Goal: Task Accomplishment & Management: Use online tool/utility

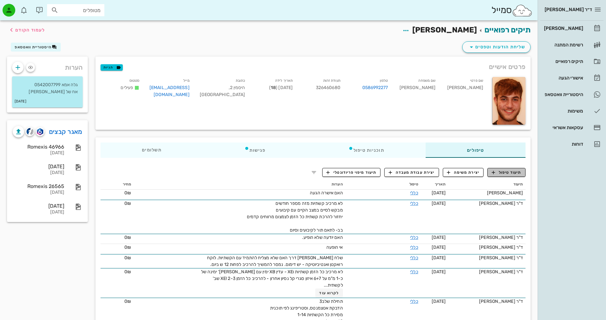
click at [501, 172] on span "תיעוד טיפול" at bounding box center [507, 172] width 30 height 6
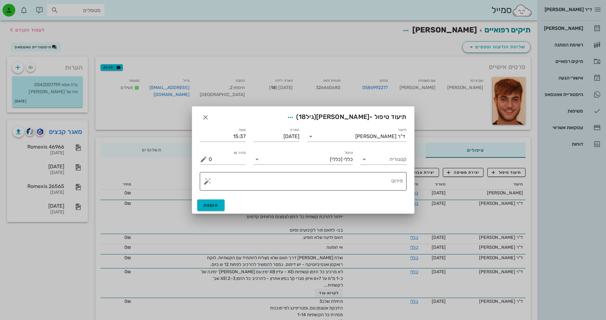
click at [204, 184] on button "button" at bounding box center [208, 181] width 8 height 8
click at [219, 157] on div "[MEDICAL_DATA]" at bounding box center [230, 155] width 52 height 13
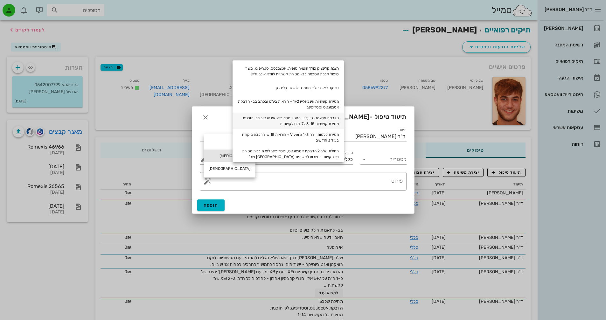
scroll to position [29, 0]
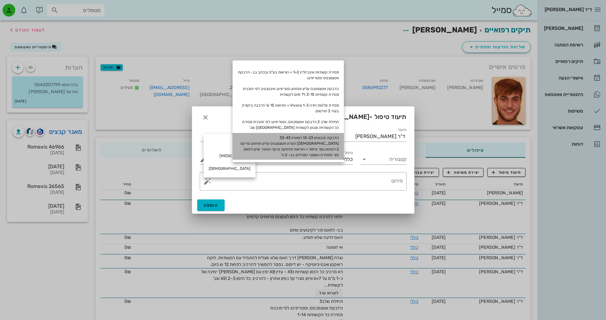
click at [340, 138] on div "הדבקת קיבועים 13-23 רמוטיין 33-43 [DEMOGRAPHIC_DATA] הסרת אטצמנטס עליון ותחתון …" at bounding box center [287, 146] width 111 height 27
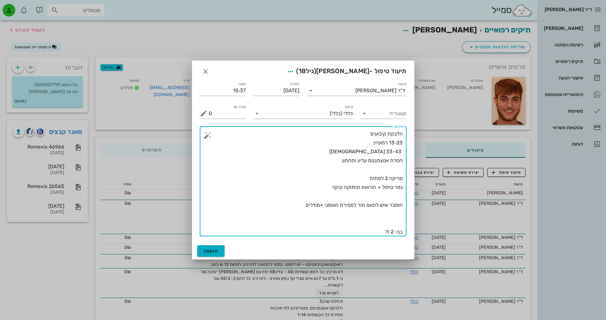
click at [389, 234] on textarea "הדבקת קיבועים 13-23 רמוטיין 33-43 [DEMOGRAPHIC_DATA] הסרת אטצמנטס עליון ותחתון …" at bounding box center [306, 182] width 194 height 107
click at [392, 231] on textarea "הדבקת קיבועים 13-23 רמוטיין 33-43 [DEMOGRAPHIC_DATA] הסרת אטצמנטס עליון ותחתון …" at bounding box center [306, 182] width 194 height 107
type textarea "הדבקת קיבועים 13-23 רמוטיין 33-43 [DEMOGRAPHIC_DATA] הסרת אטצמנטס עליון ותחתון …"
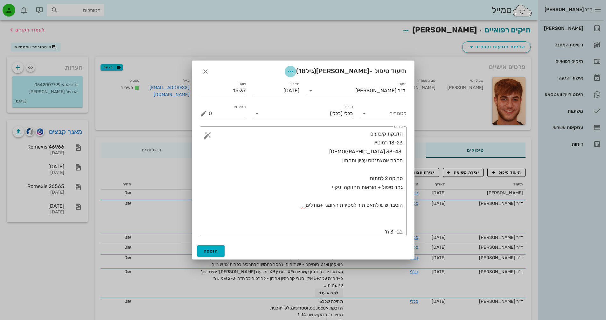
click at [294, 72] on icon "button" at bounding box center [291, 72] width 8 height 8
click at [274, 104] on div "צבע רשומה" at bounding box center [284, 103] width 43 height 6
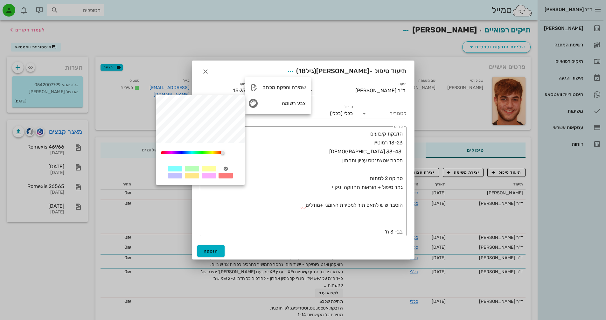
click at [190, 169] on div at bounding box center [192, 169] width 14 height 6
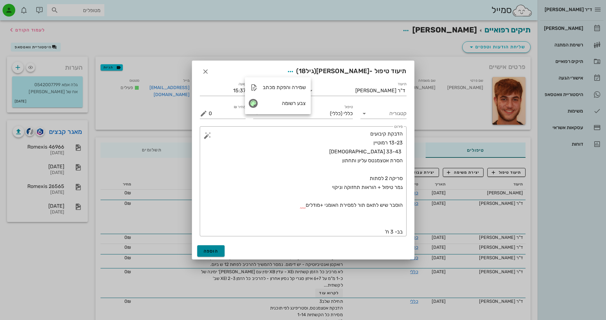
click at [215, 248] on span "הוספה" at bounding box center [211, 250] width 15 height 5
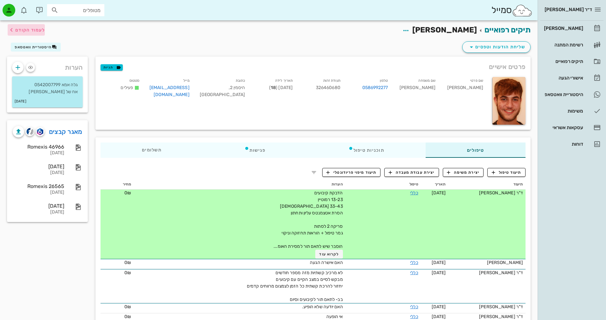
click at [36, 27] on span "לעמוד הקודם" at bounding box center [30, 29] width 30 height 5
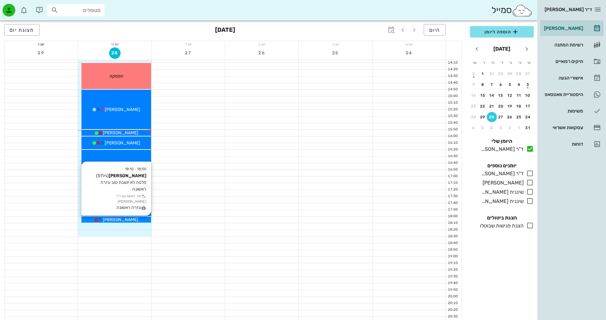
scroll to position [286, 0]
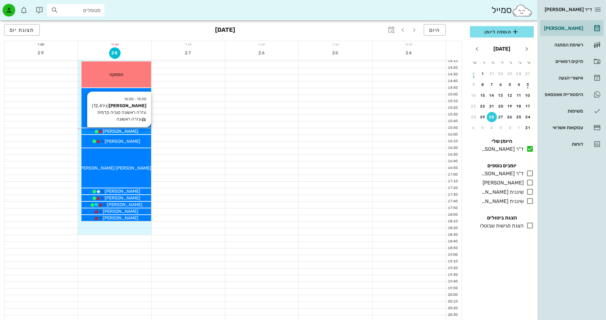
click at [132, 130] on div "[PERSON_NAME]" at bounding box center [115, 131] width 69 height 7
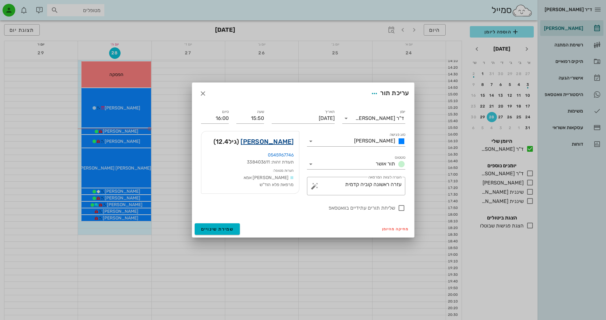
click at [284, 142] on link "[PERSON_NAME]" at bounding box center [266, 141] width 53 height 10
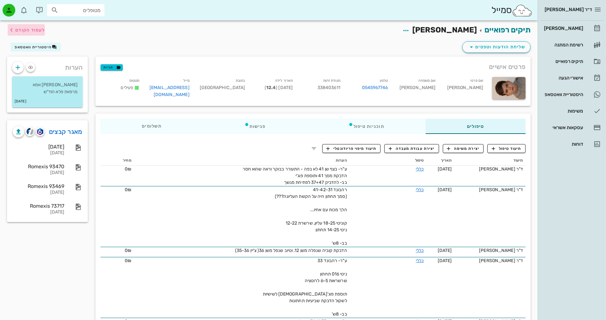
click at [24, 29] on span "לעמוד הקודם" at bounding box center [30, 29] width 30 height 5
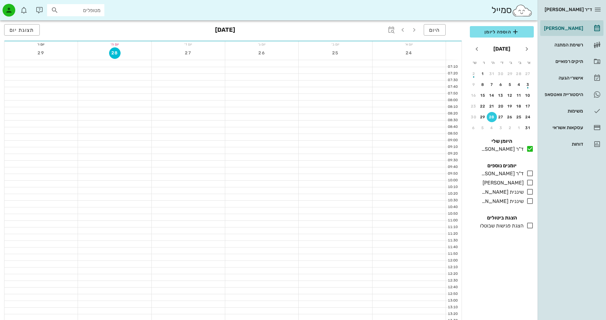
scroll to position [286, 0]
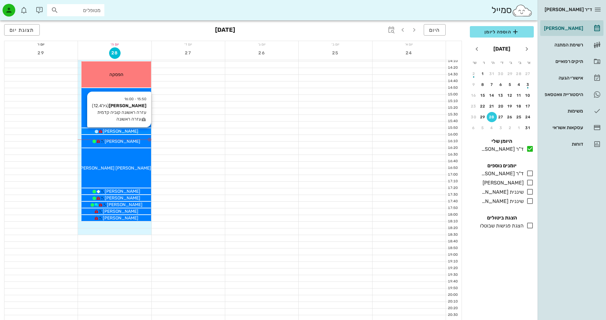
click at [135, 129] on div "[PERSON_NAME]" at bounding box center [115, 131] width 69 height 7
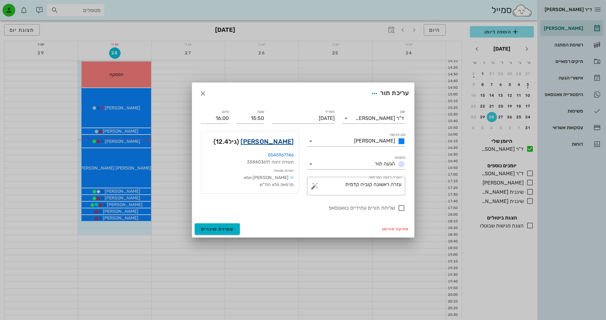
click at [279, 141] on link "[PERSON_NAME]" at bounding box center [266, 141] width 53 height 10
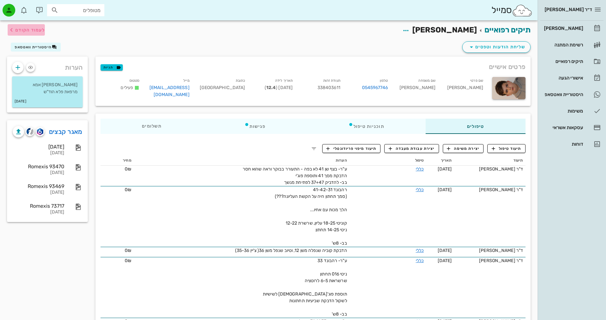
click at [38, 29] on span "לעמוד הקודם" at bounding box center [30, 29] width 30 height 5
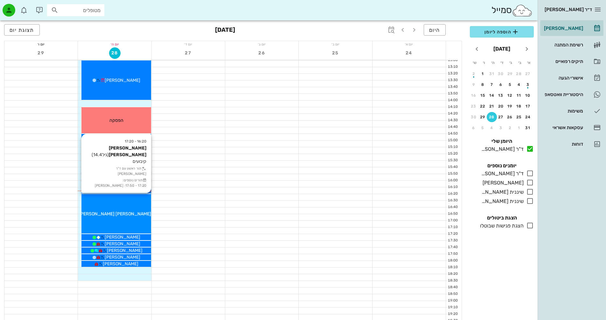
scroll to position [223, 0]
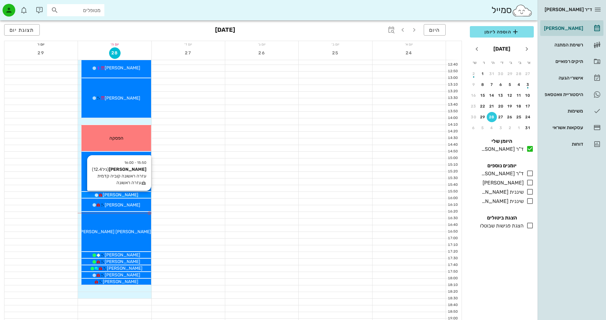
click at [133, 194] on div "[PERSON_NAME]" at bounding box center [115, 194] width 69 height 7
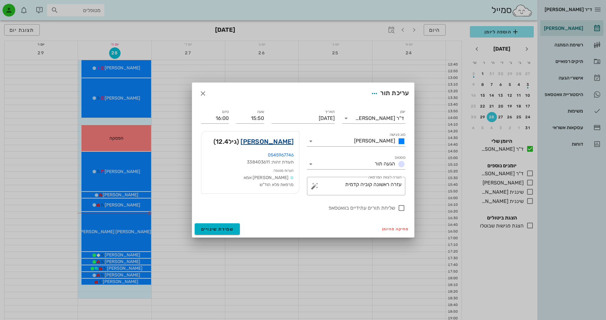
click at [278, 140] on link "[PERSON_NAME]" at bounding box center [266, 141] width 53 height 10
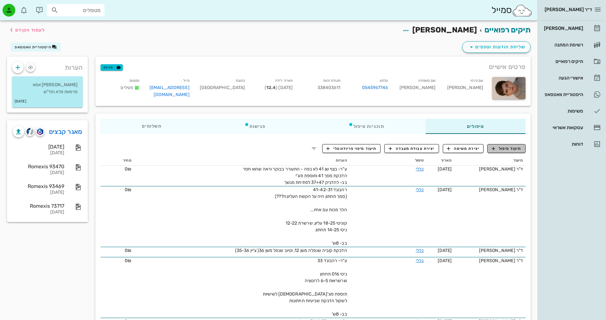
click at [506, 147] on span "תיעוד טיפול" at bounding box center [507, 149] width 30 height 6
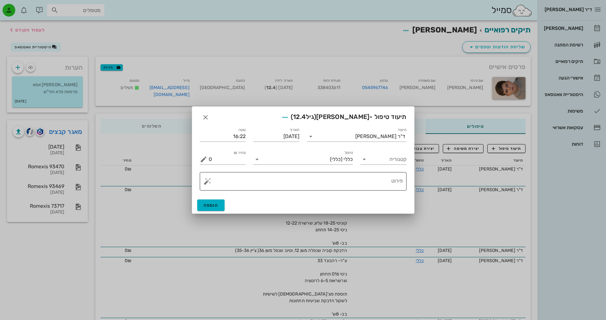
click at [330, 183] on textarea "פירוט" at bounding box center [306, 182] width 194 height 15
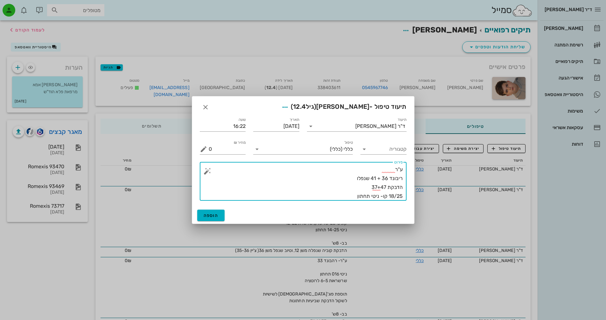
drag, startPoint x: 358, startPoint y: 196, endPoint x: 369, endPoint y: 197, distance: 10.9
click at [369, 197] on textarea "ע"ר ריבונד 36 + 41 שנפלו הדבקת 37+47 18/25 קו- ניטי תחתון" at bounding box center [306, 183] width 194 height 36
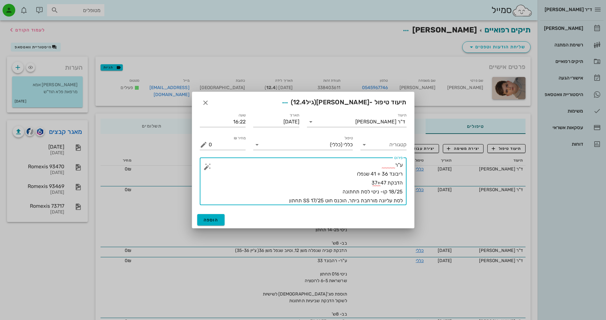
click at [303, 199] on textarea "ע"ר ריבונד 36 + 41 שנפלו הדבקת 37+47 18/25 קו- ניטי לסת תחתונה לסת עליונה מורחב…" at bounding box center [306, 183] width 194 height 45
click at [280, 201] on textarea "ע"ר ריבונד 36 + 41 שנפלו הדבקת 37+47 18/25 קו- ניטי לסת תחתונה לסת עליונה מורחב…" at bounding box center [306, 183] width 194 height 45
click at [301, 200] on textarea "ע"ר ריבונד 36 + 41 שנפלו הדבקת 37+47 18/25 קו- ניטי לסת תחתונה לסת עליונה מורחב…" at bounding box center [306, 183] width 194 height 45
click at [280, 202] on textarea "ע"ר ריבונד 36 + 41 שנפלו הדבקת 37+47 18/25 קו- ניטי לסת תחתונה לסת עליונה מורחב…" at bounding box center [306, 183] width 194 height 45
click at [278, 202] on textarea "ע"ר ריבונד 36 + 41 שנפלו הדבקת 37+47 18/25 קו- ניטי לסת תחתונה לסת עליונה מורחב…" at bounding box center [306, 183] width 194 height 45
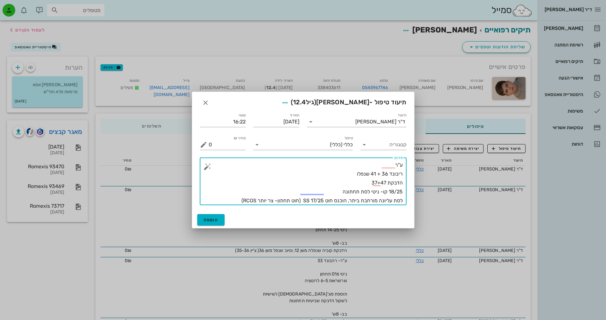
click at [238, 203] on textarea "ע"ר ריבונד 36 + 41 שנפלו הדבקת 37+47 18/25 קו- ניטי לסת תחתונה לסת עליונה מורחב…" at bounding box center [306, 183] width 194 height 45
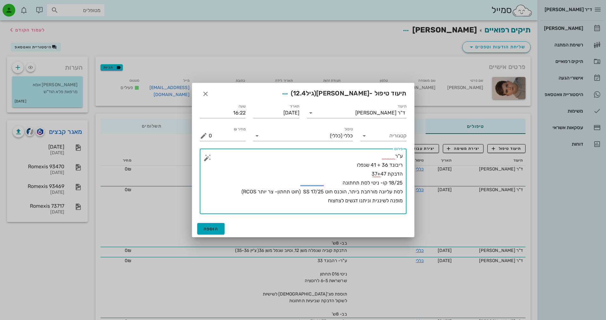
type textarea "ע"ר ריבונד 36 + 41 שנפלו הדבקת 37+47 18/25 קו- ניטי לסת תחתונה לסת עליונה מורחב…"
click at [201, 225] on button "הוספה" at bounding box center [211, 228] width 28 height 11
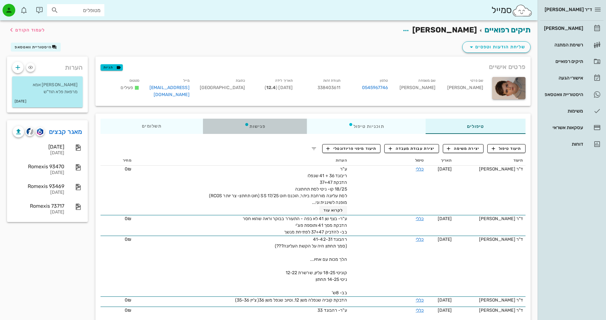
click at [264, 125] on div "פגישות" at bounding box center [255, 126] width 104 height 15
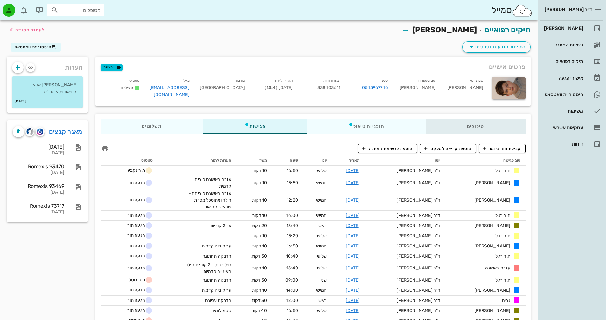
click at [486, 129] on div "טיפולים" at bounding box center [475, 126] width 100 height 15
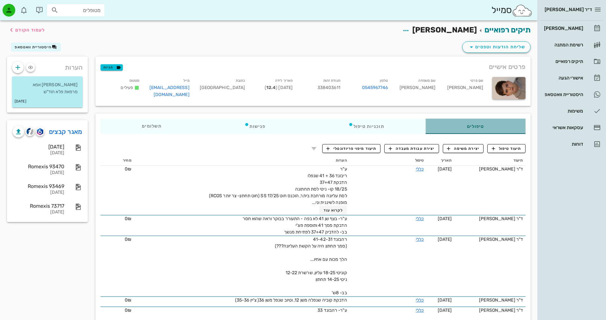
click at [472, 125] on div "טיפולים" at bounding box center [475, 126] width 100 height 15
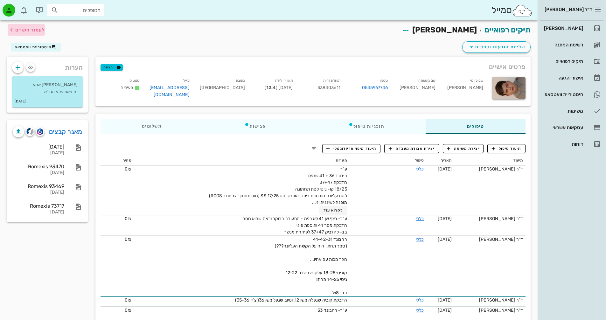
click at [23, 28] on span "לעמוד הקודם" at bounding box center [30, 29] width 30 height 5
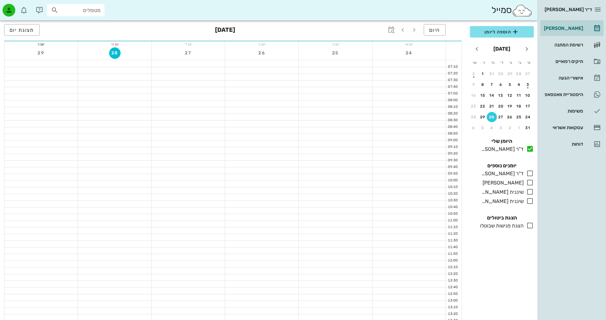
scroll to position [223, 0]
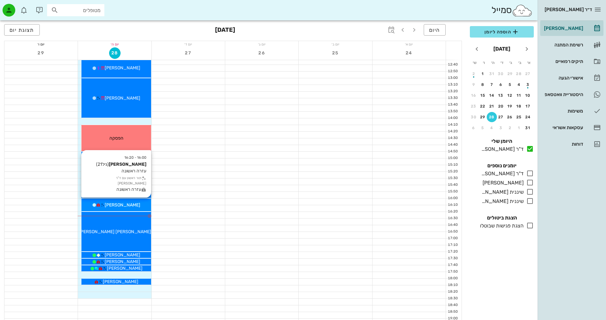
click at [124, 205] on span "[PERSON_NAME]" at bounding box center [123, 204] width 36 height 5
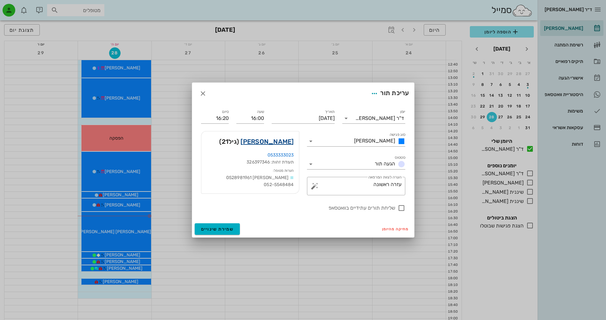
click at [285, 141] on link "[PERSON_NAME]" at bounding box center [266, 141] width 53 height 10
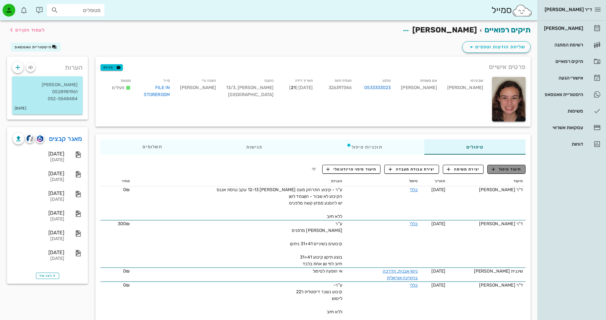
click at [512, 170] on span "תיעוד טיפול" at bounding box center [507, 169] width 30 height 6
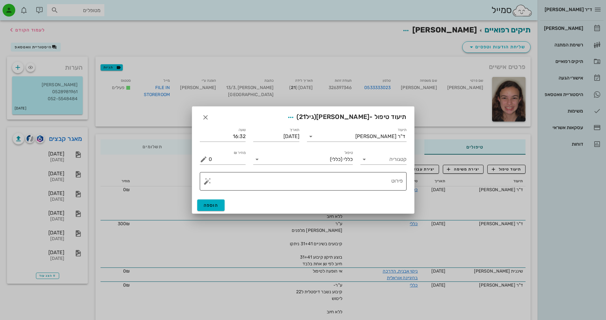
click at [355, 184] on textarea "פירוט" at bounding box center [306, 182] width 194 height 15
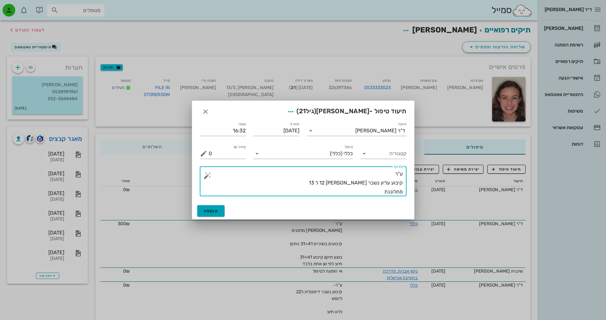
type textarea "ע"ר קיבוע עליון נשבר [PERSON_NAME] 12 ל 13 מתלוננת"
click at [218, 212] on button "הוספה" at bounding box center [211, 210] width 28 height 11
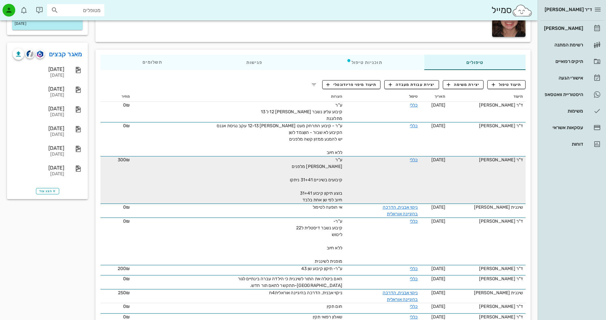
scroll to position [95, 0]
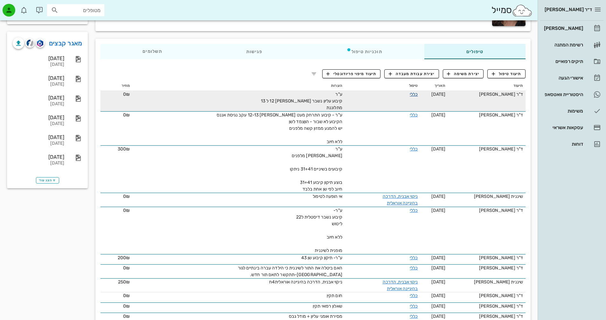
click at [413, 94] on link "כללי" at bounding box center [414, 94] width 8 height 5
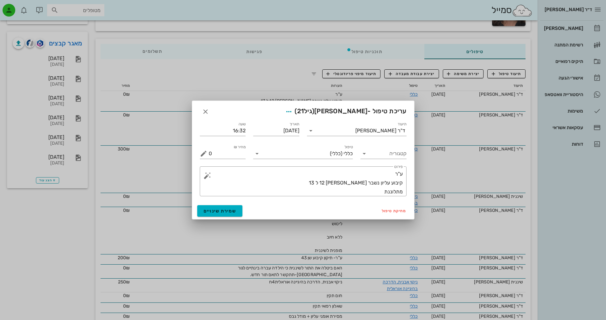
click at [337, 204] on div "מחיקת טיפול שמירת שינויים" at bounding box center [303, 211] width 222 height 17
click at [359, 190] on textarea "ע"ר קיבוע עליון נשבר [PERSON_NAME] 12 ל 13 מתלוננת" at bounding box center [306, 182] width 194 height 27
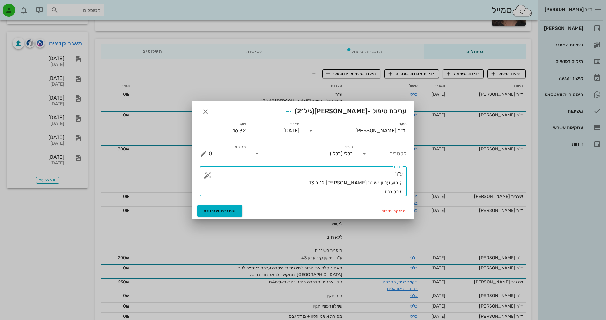
click at [386, 179] on textarea "ע"ר קיבוע עליון נשבר [PERSON_NAME] 12 ל 13 מתלוננת" at bounding box center [306, 182] width 194 height 27
click at [377, 192] on textarea "ע"ר קיבוע עליון נשבר [PERSON_NAME] 12 ל 13 מתלוננת" at bounding box center [306, 182] width 194 height 27
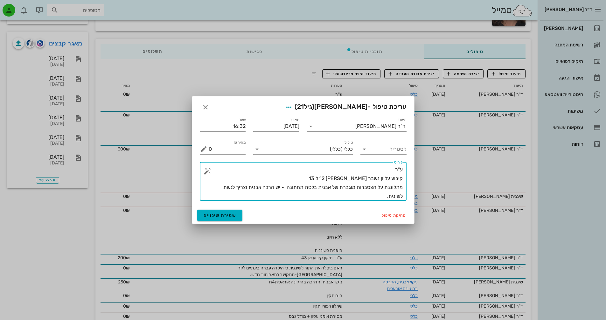
click at [335, 179] on textarea "ע"ר קיבוע עליון נשבר [PERSON_NAME] 12 ל 13 מתלוננת על הצטברות מוגברת של אבנית ב…" at bounding box center [306, 183] width 194 height 36
type textarea "ע"ר קיבוע עליון נשבר [PERSON_NAME] 12 ל 13 מתלוננת על הצטברות מוגברת של אבנית ב…"
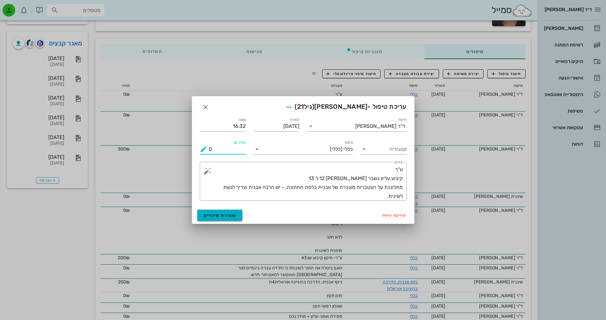
click at [232, 151] on input "0" at bounding box center [227, 149] width 37 height 10
drag, startPoint x: 214, startPoint y: 150, endPoint x: 203, endPoint y: 150, distance: 11.4
click at [203, 150] on div "מחיר ₪ 0" at bounding box center [223, 149] width 46 height 10
type input "3"
type input "250"
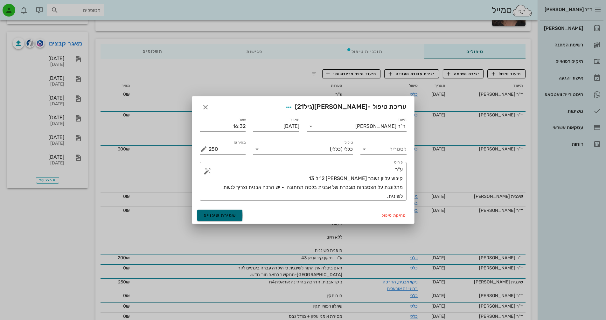
click at [231, 216] on span "שמירת שינויים" at bounding box center [220, 215] width 33 height 5
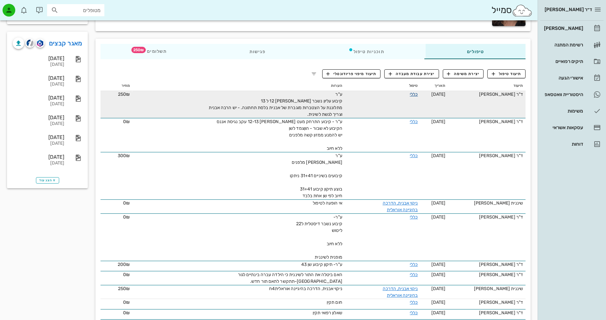
click at [415, 92] on link "כללי" at bounding box center [414, 94] width 8 height 5
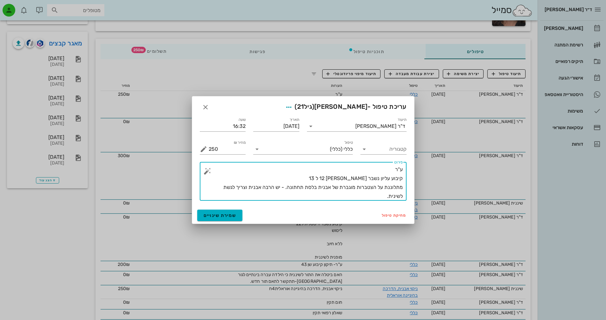
click at [337, 181] on textarea "ע"ר קיבוע עליון נשבר [PERSON_NAME] 12 ל 13 מתלוננת על הצטברות מוגברת של אבנית ב…" at bounding box center [306, 183] width 194 height 36
click at [372, 195] on textarea "ע"ר קיבוע עליון נשבר [PERSON_NAME] 12 ל 13 - בוצע ליטוש כעת יש קיבוע 23-12 מתלו…" at bounding box center [306, 183] width 194 height 36
click at [289, 188] on textarea "ע"ר קיבוע עליון נשבר [PERSON_NAME] 12 ל 13 - בוצע ליטוש כעת יש קיבוע 23-12 מתלו…" at bounding box center [306, 183] width 194 height 36
click at [301, 196] on textarea "ע"ר קיבוע עליון נשבר [PERSON_NAME] 12 ל 13 - בוצע ליטוש כעת יש קיבוע 23-12 מתלו…" at bounding box center [306, 183] width 194 height 36
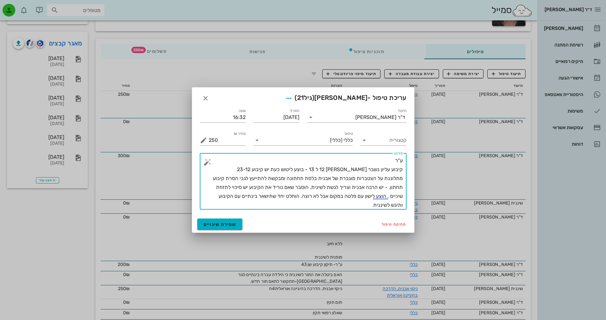
click at [403, 205] on div "​ פירוט ע"ר קיבוע עליון נשבר [PERSON_NAME] 12 ל 13 - בוצע ליטוש כעת יש קיבוע 23…" at bounding box center [303, 181] width 207 height 57
click at [366, 204] on textarea "ע"ר קיבוע עליון נשבר [PERSON_NAME] 12 ל 13 - בוצע ליטוש כעת יש קיבוע 23-12 מתלו…" at bounding box center [306, 182] width 194 height 53
click at [218, 198] on textarea "ע"ר קיבוע עליון נשבר [PERSON_NAME] 12 ל 13 - בוצע ליטוש כעת יש קיבוע 23-12 מתלו…" at bounding box center [306, 182] width 194 height 53
click at [209, 194] on textarea "ע"ר קיבוע עליון נשבר [PERSON_NAME] 12 ל 13 - בוצע ליטוש כעת יש קיבוע 23-12 מתלו…" at bounding box center [306, 182] width 194 height 53
type textarea "ע"ר קיבוע עליון נשבר [PERSON_NAME] 12 ל 13 - בוצע ליטוש כעת יש קיבוע 23-12 מתלו…"
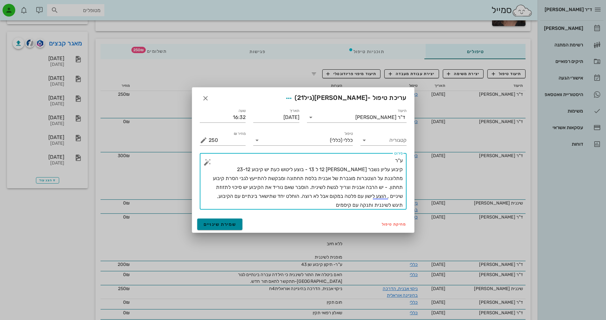
click at [226, 225] on span "שמירת שינויים" at bounding box center [220, 224] width 33 height 5
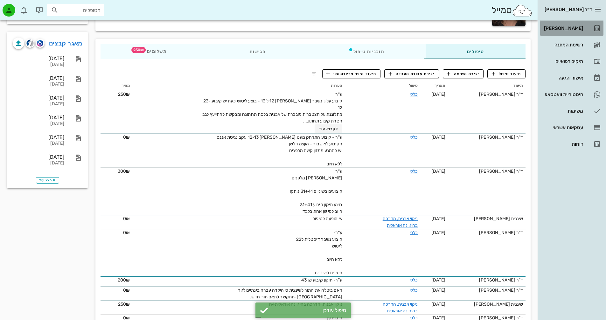
click at [565, 30] on div "[PERSON_NAME]" at bounding box center [563, 28] width 40 height 5
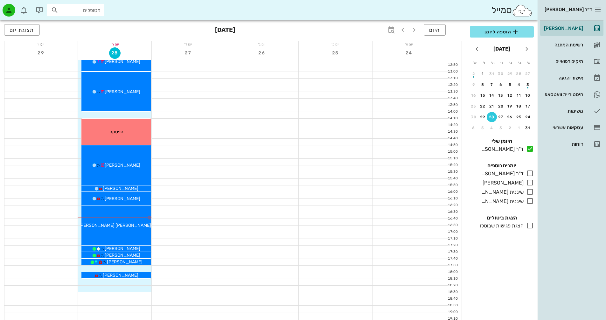
scroll to position [254, 0]
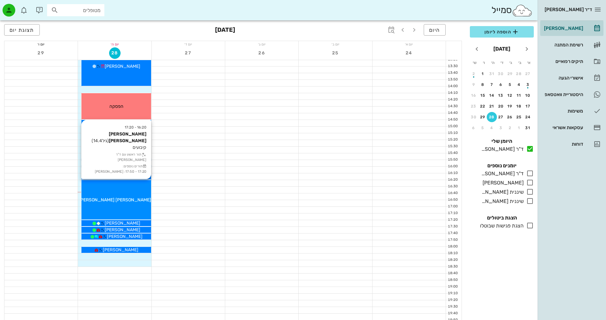
click at [129, 201] on span "[PERSON_NAME] [PERSON_NAME]" at bounding box center [115, 199] width 72 height 5
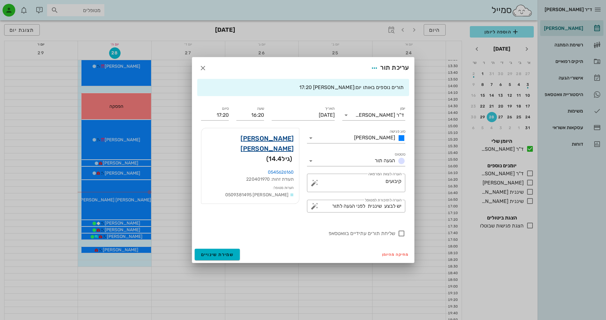
click at [288, 141] on link "[PERSON_NAME] [PERSON_NAME]" at bounding box center [249, 143] width 87 height 20
